Goal: Book appointment/travel/reservation

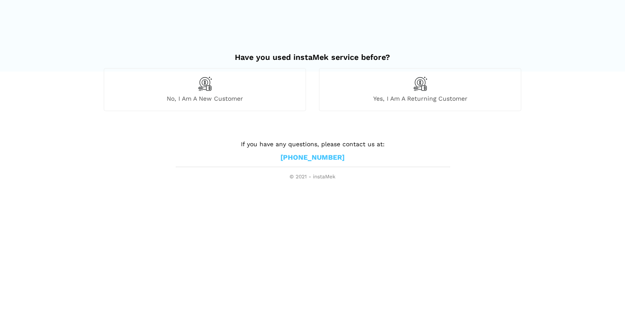
click at [213, 82] on div "No, I am a new customer" at bounding box center [205, 89] width 202 height 43
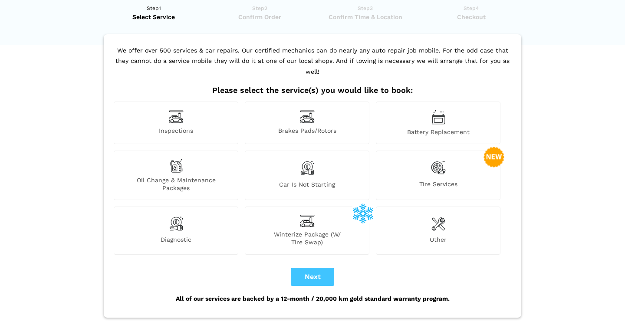
scroll to position [30, 0]
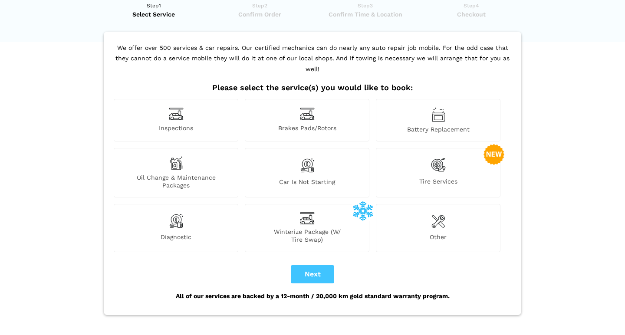
click at [183, 107] on img at bounding box center [176, 113] width 15 height 13
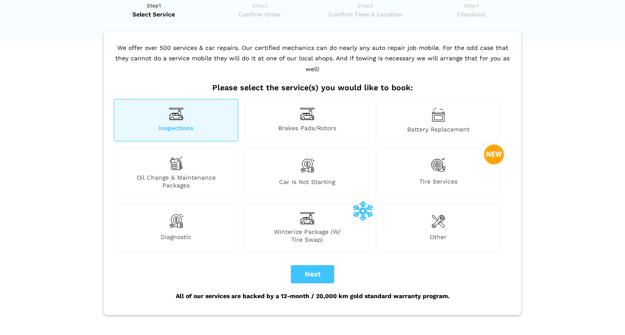
click at [314, 265] on button "Next" at bounding box center [312, 274] width 43 height 18
checkbox input "true"
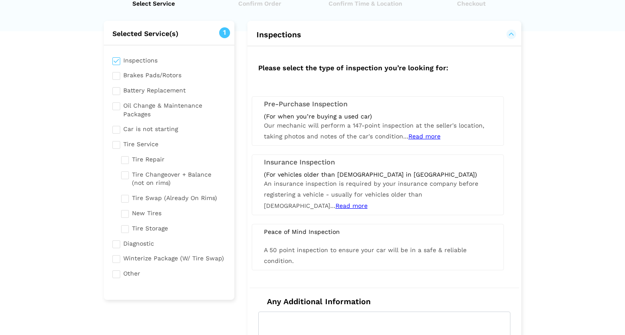
scroll to position [41, 0]
click at [338, 117] on div "(For when you’re buying a used car)" at bounding box center [378, 116] width 228 height 8
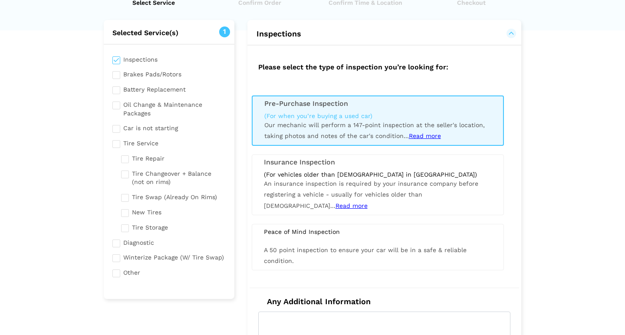
click at [366, 126] on span "Our mechanic will perform a 147-point inspection at the seller's location, taki…" at bounding box center [374, 131] width 221 height 18
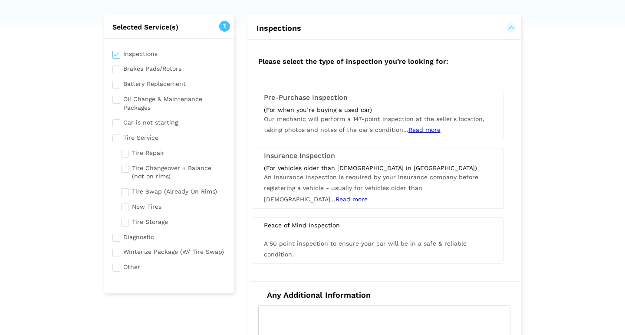
scroll to position [49, 0]
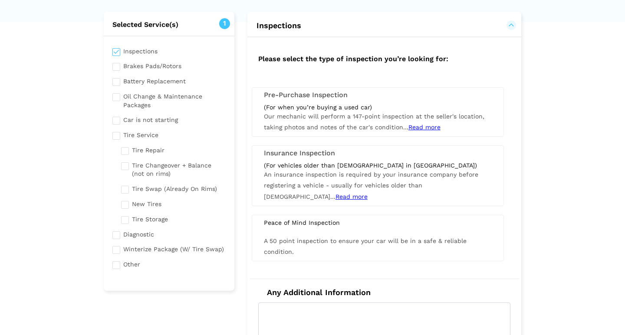
click at [424, 124] on span "Read more" at bounding box center [425, 127] width 32 height 7
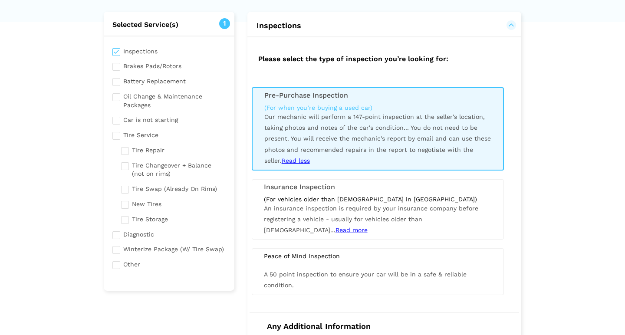
click at [318, 108] on div "(For when you’re buying a used car)" at bounding box center [377, 108] width 227 height 8
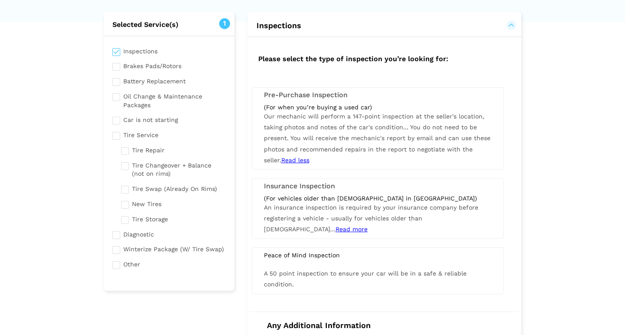
scroll to position [49, 0]
click at [310, 104] on div "(For when you’re buying a used car)" at bounding box center [378, 108] width 228 height 8
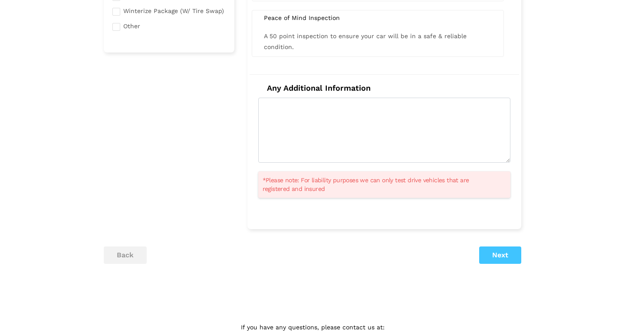
scroll to position [287, 0]
click at [497, 251] on button "Next" at bounding box center [500, 256] width 42 height 17
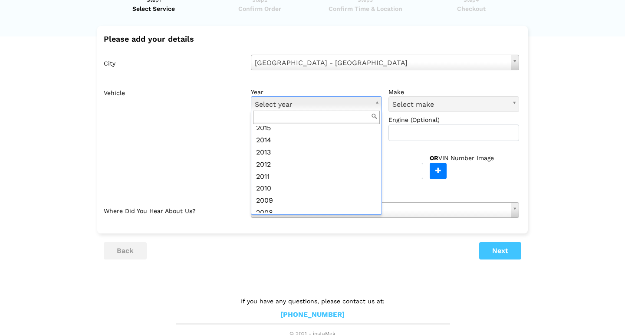
scroll to position [158, 0]
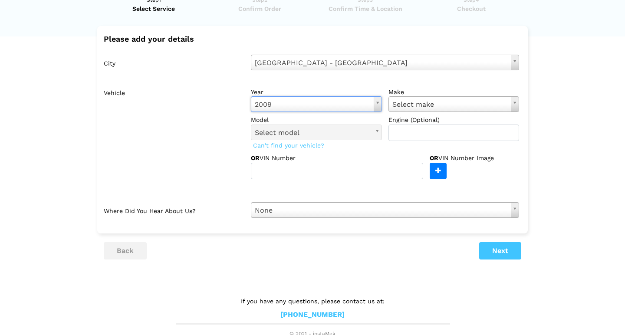
type input "j"
drag, startPoint x: 264, startPoint y: 118, endPoint x: 240, endPoint y: 118, distance: 23.4
click at [240, 118] on body "Have you used instaMek service before? No, I am a new customer Yes, I am a retu…" at bounding box center [312, 151] width 625 height 373
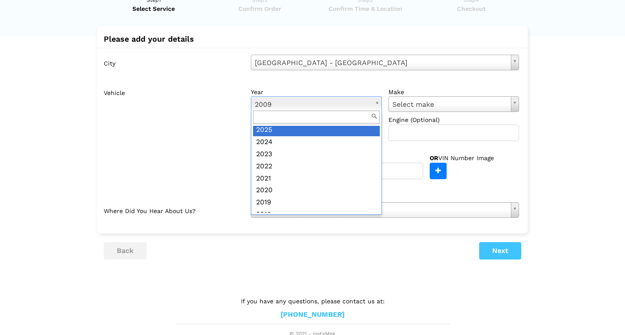
scroll to position [23, 0]
